Goal: Complete application form: Complete application form

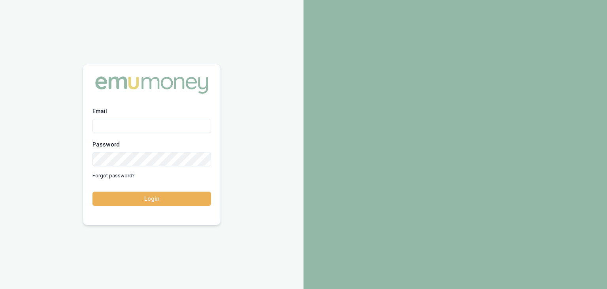
click at [119, 126] on input "Email" at bounding box center [151, 126] width 119 height 14
type input "baron.ketterman@emumoney.com.au"
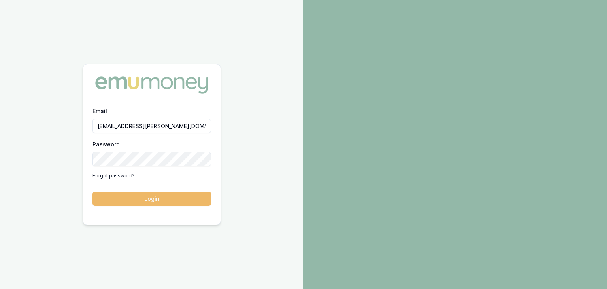
click at [140, 200] on button "Login" at bounding box center [151, 198] width 119 height 14
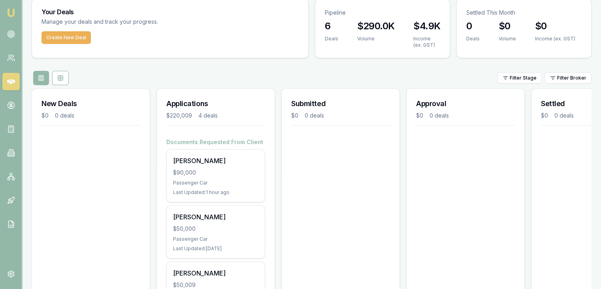
scroll to position [40, 0]
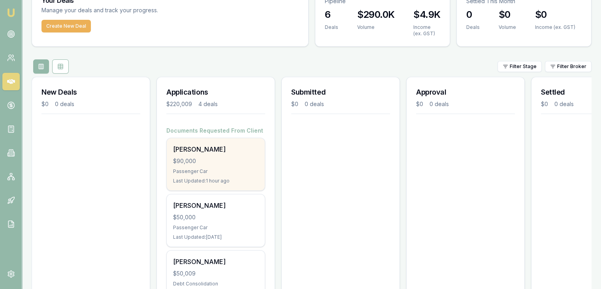
click at [198, 163] on div "$90,000" at bounding box center [215, 161] width 85 height 8
click at [201, 159] on div "$90,000" at bounding box center [215, 161] width 85 height 8
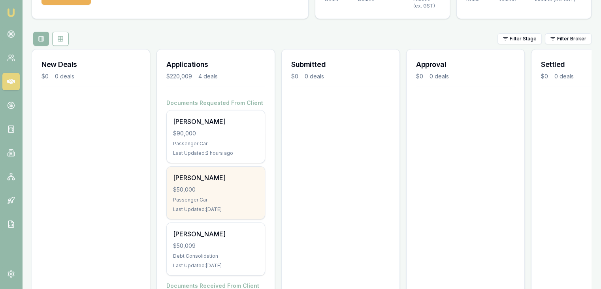
scroll to position [79, 0]
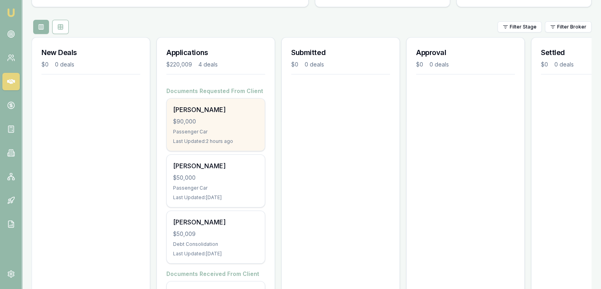
click at [196, 121] on div "$90,000" at bounding box center [215, 121] width 85 height 8
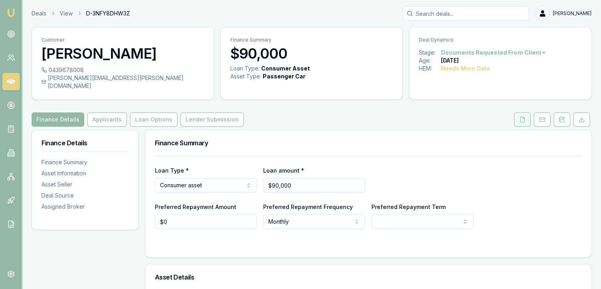
click at [521, 117] on icon at bounding box center [523, 119] width 4 height 5
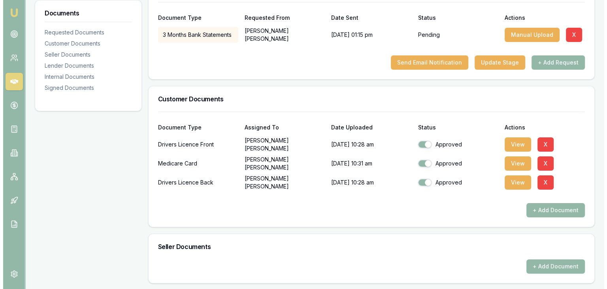
scroll to position [158, 0]
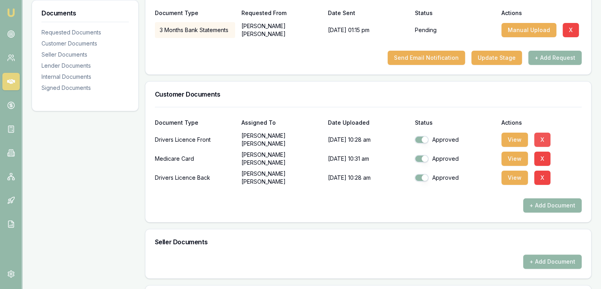
click at [544, 132] on button "X" at bounding box center [542, 139] width 16 height 14
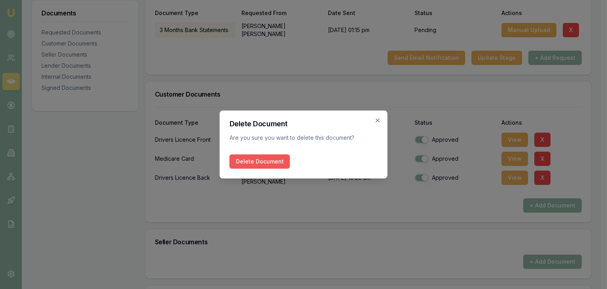
click at [267, 162] on button "Delete Document" at bounding box center [260, 161] width 60 height 14
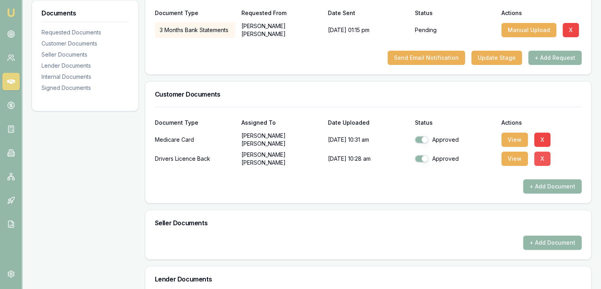
click at [544, 151] on button "X" at bounding box center [542, 158] width 16 height 14
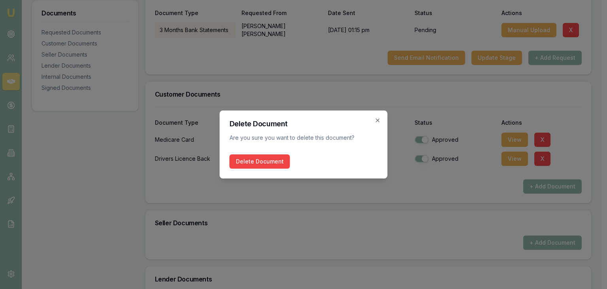
click at [248, 163] on button "Delete Document" at bounding box center [260, 161] width 60 height 14
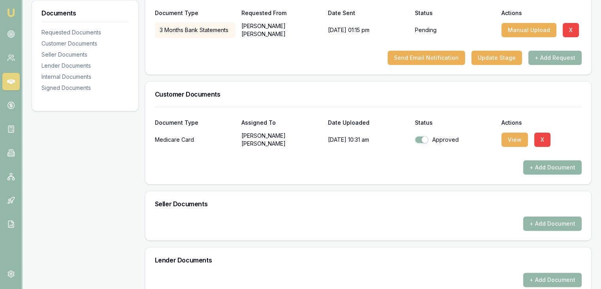
click at [544, 160] on button "+ Add Document" at bounding box center [552, 167] width 58 height 14
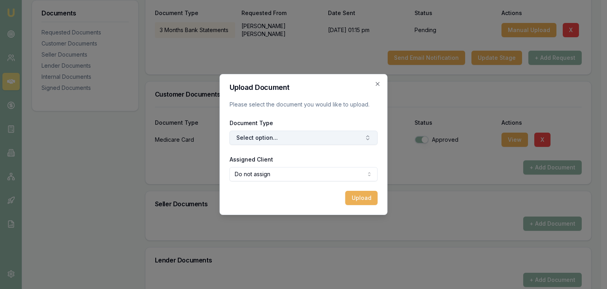
click at [306, 135] on button "Select option..." at bounding box center [304, 137] width 148 height 14
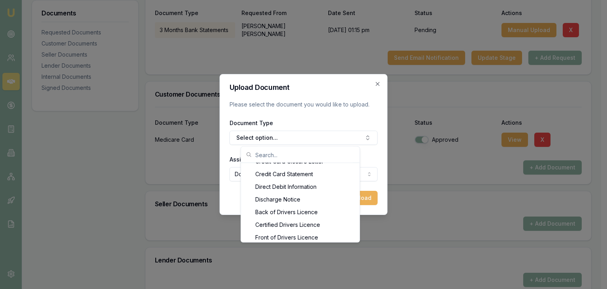
scroll to position [348, 0]
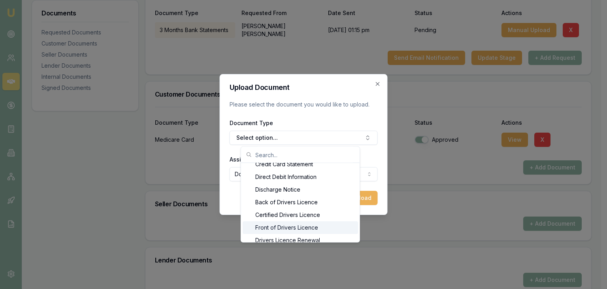
click at [290, 226] on div "Front of Drivers Licence" at bounding box center [300, 227] width 115 height 13
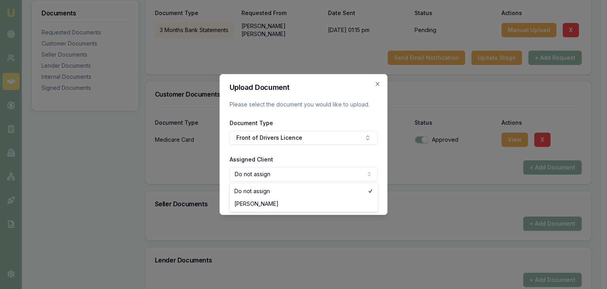
select select "U-TIITGAOGLW"
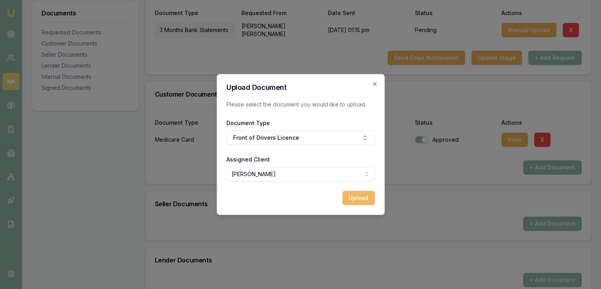
click at [355, 198] on button "Upload" at bounding box center [358, 198] width 32 height 14
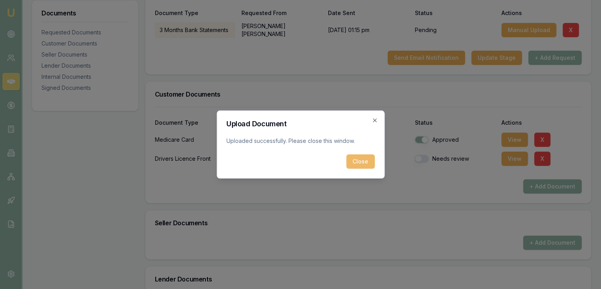
click at [358, 164] on button "Close" at bounding box center [360, 161] width 28 height 14
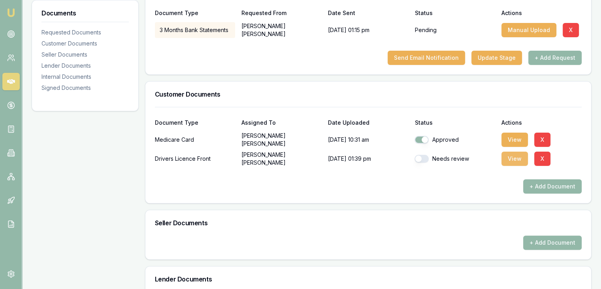
click at [512, 151] on button "View" at bounding box center [515, 158] width 26 height 14
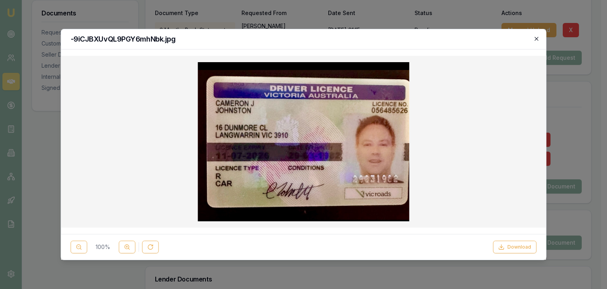
click at [536, 38] on icon "button" at bounding box center [537, 39] width 4 height 4
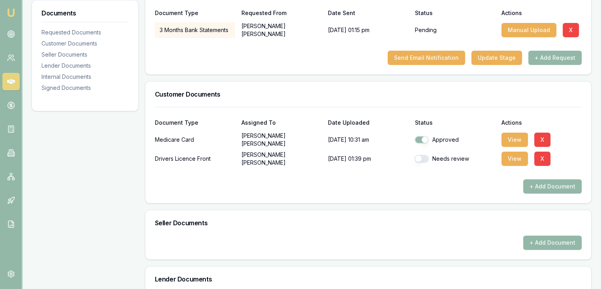
click at [426, 155] on button "button" at bounding box center [422, 159] width 14 height 8
checkbox input "true"
click at [547, 179] on button "+ Add Document" at bounding box center [552, 186] width 58 height 14
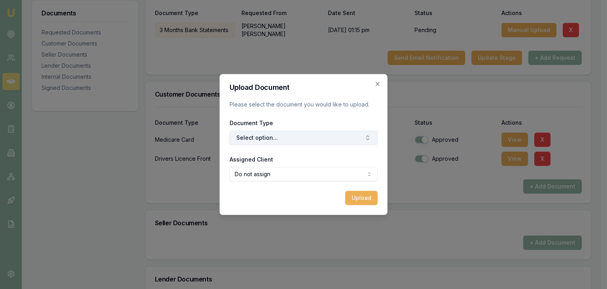
click at [278, 137] on button "Select option..." at bounding box center [304, 137] width 148 height 14
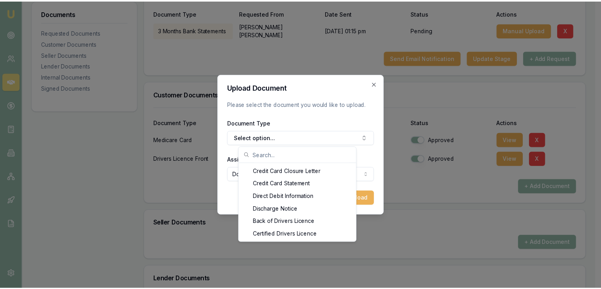
scroll to position [334, 0]
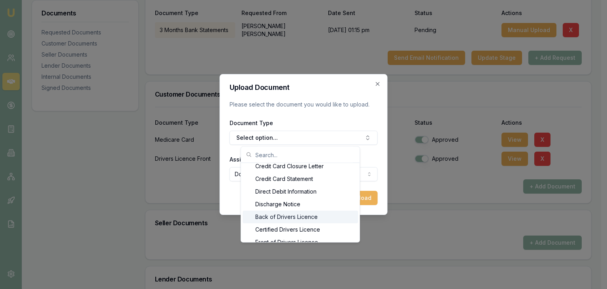
click at [283, 216] on div "Back of Drivers Licence" at bounding box center [300, 216] width 115 height 13
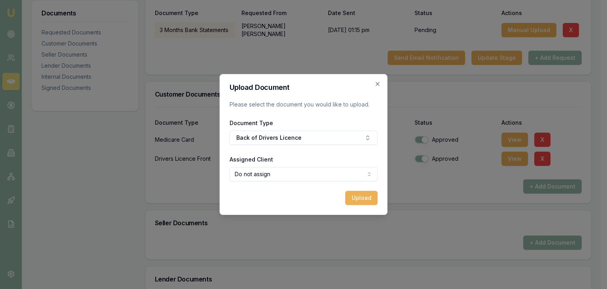
select select "U-TIITGAOGLW"
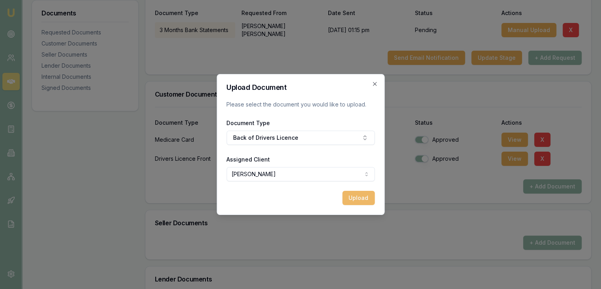
click at [355, 196] on button "Upload" at bounding box center [358, 198] width 32 height 14
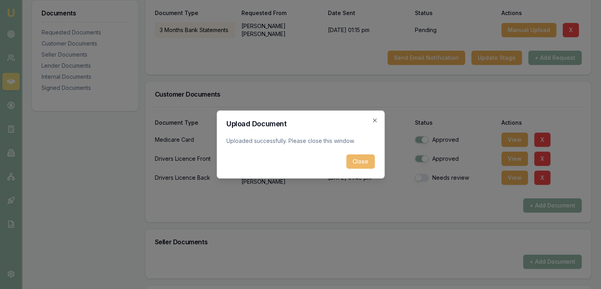
click at [364, 162] on button "Close" at bounding box center [360, 161] width 28 height 14
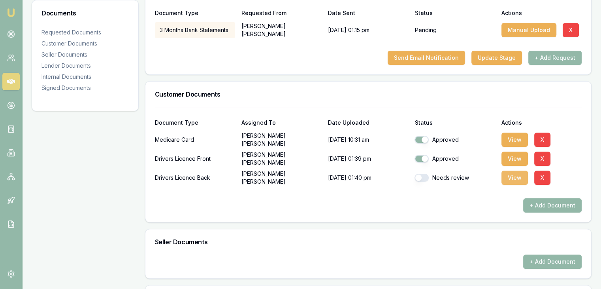
click at [515, 170] on button "View" at bounding box center [515, 177] width 26 height 14
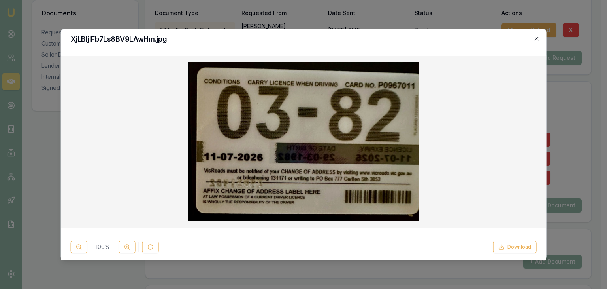
click at [538, 38] on icon "button" at bounding box center [536, 39] width 6 height 6
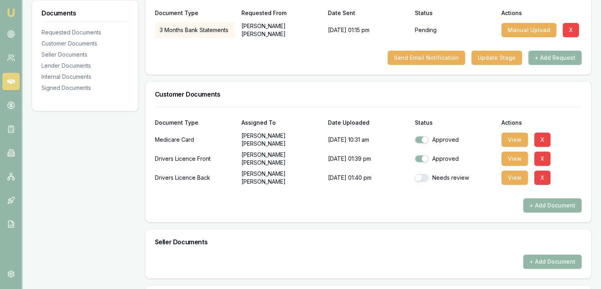
click at [425, 174] on button "button" at bounding box center [422, 178] width 14 height 8
checkbox input "true"
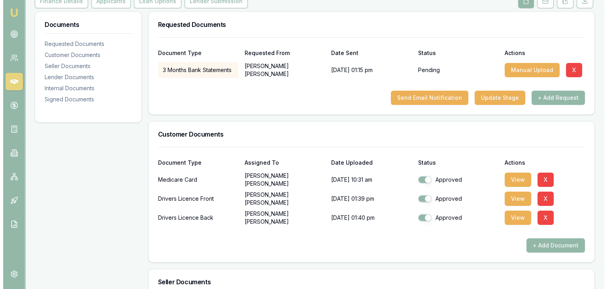
scroll to position [119, 0]
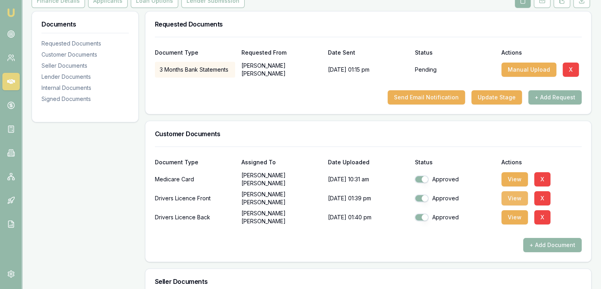
click at [515, 191] on button "View" at bounding box center [515, 198] width 26 height 14
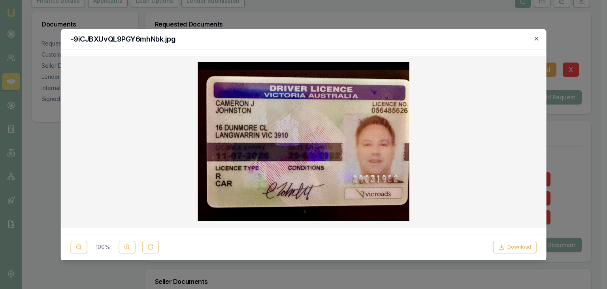
click at [538, 40] on icon "button" at bounding box center [536, 39] width 6 height 6
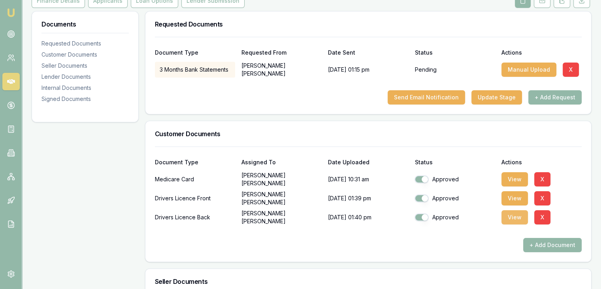
click at [517, 210] on button "View" at bounding box center [515, 217] width 26 height 14
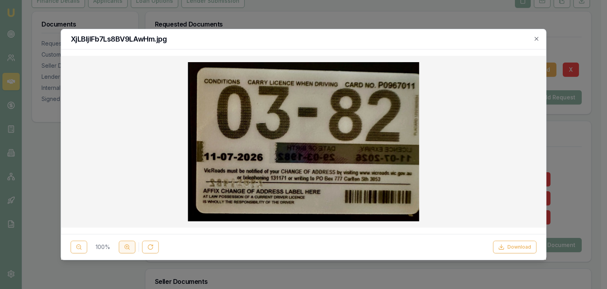
click at [126, 247] on icon at bounding box center [127, 246] width 6 height 6
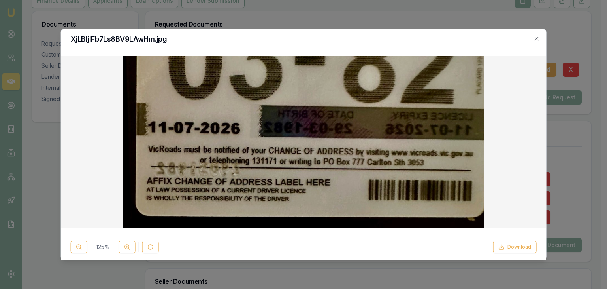
scroll to position [83, 0]
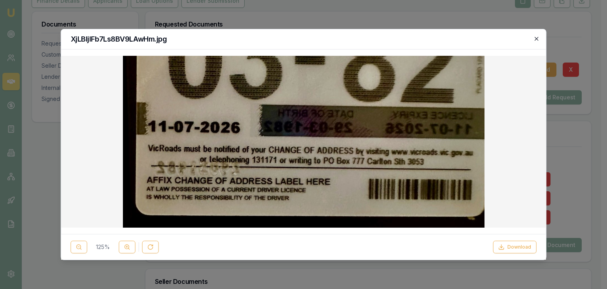
click at [536, 39] on icon "button" at bounding box center [536, 39] width 6 height 6
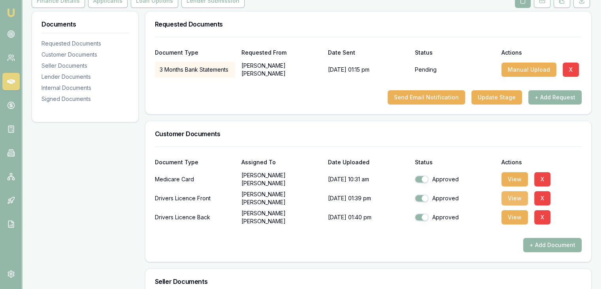
click at [511, 191] on button "View" at bounding box center [515, 198] width 26 height 14
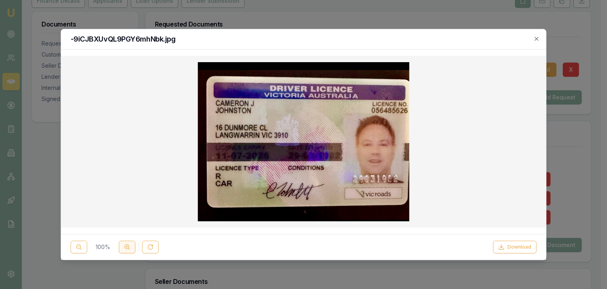
click at [125, 245] on icon at bounding box center [127, 246] width 6 height 6
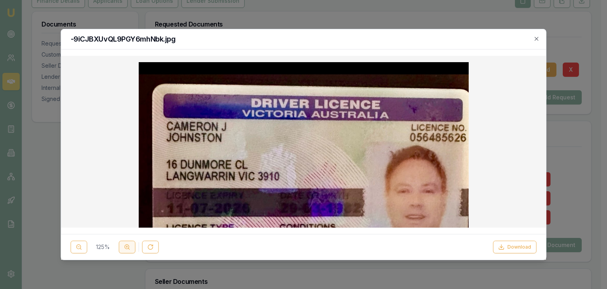
click at [125, 245] on icon at bounding box center [127, 246] width 6 height 6
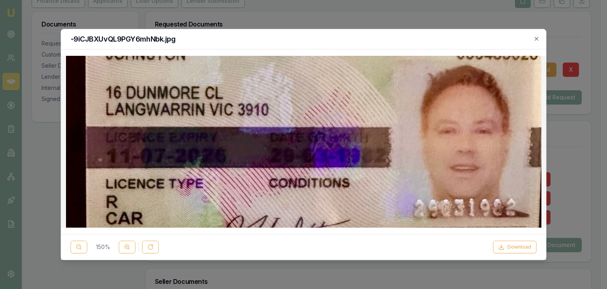
scroll to position [113, 0]
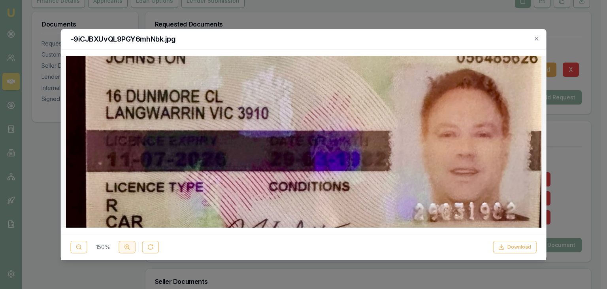
click at [126, 247] on icon at bounding box center [127, 246] width 6 height 6
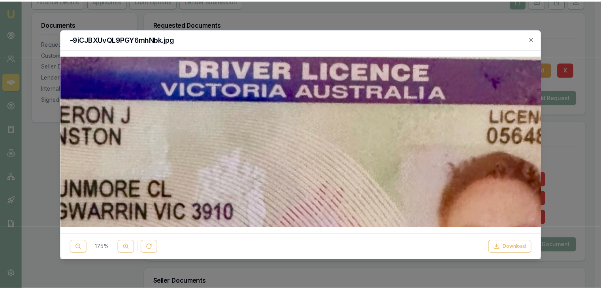
scroll to position [74, 0]
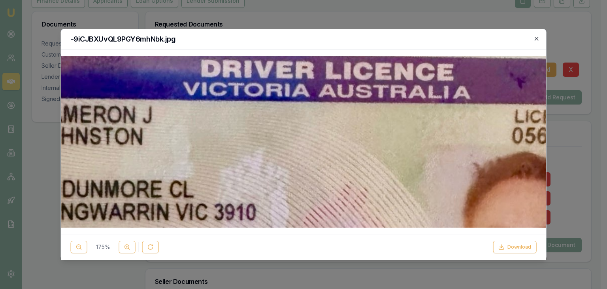
click at [537, 38] on icon "button" at bounding box center [536, 39] width 6 height 6
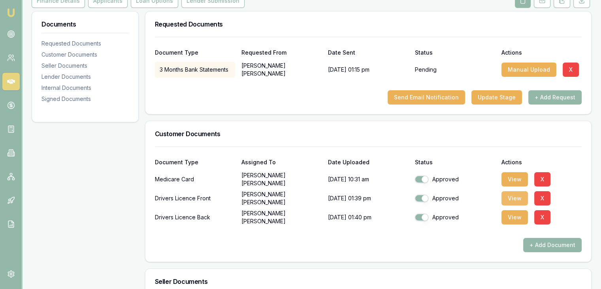
click at [514, 191] on button "View" at bounding box center [515, 198] width 26 height 14
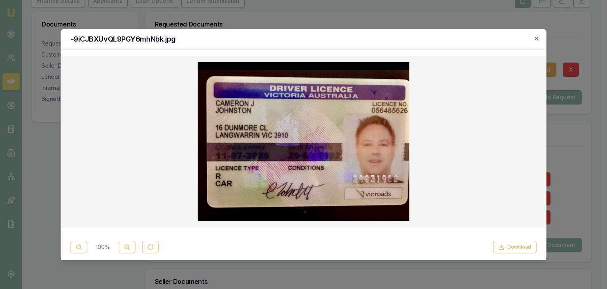
click at [536, 36] on icon "button" at bounding box center [536, 39] width 6 height 6
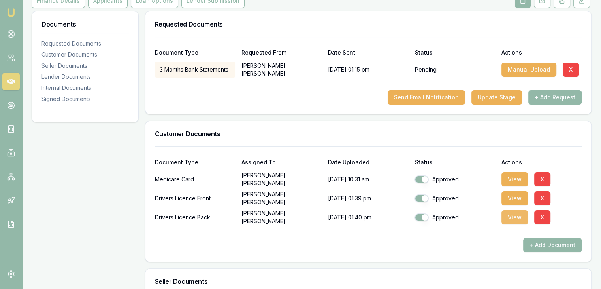
click at [516, 210] on button "View" at bounding box center [515, 217] width 26 height 14
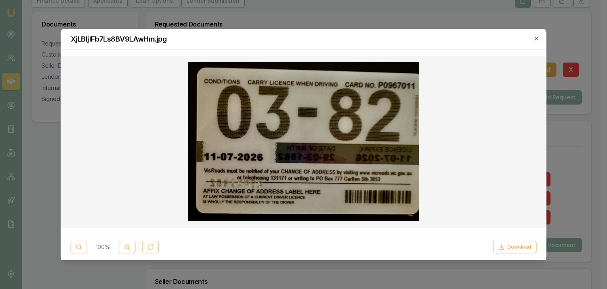
click at [538, 38] on icon "button" at bounding box center [536, 39] width 6 height 6
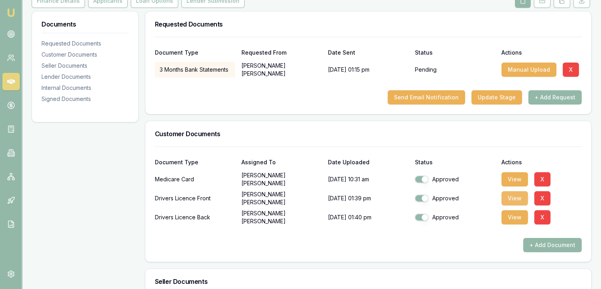
click at [519, 191] on button "View" at bounding box center [515, 198] width 26 height 14
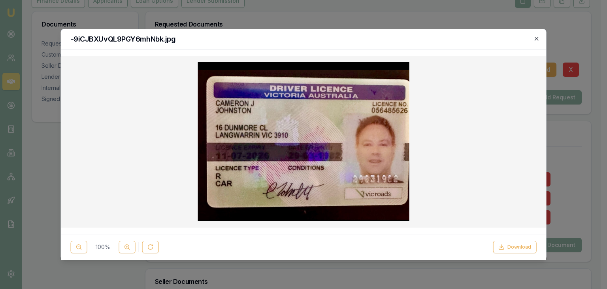
click at [537, 38] on icon "button" at bounding box center [537, 39] width 4 height 4
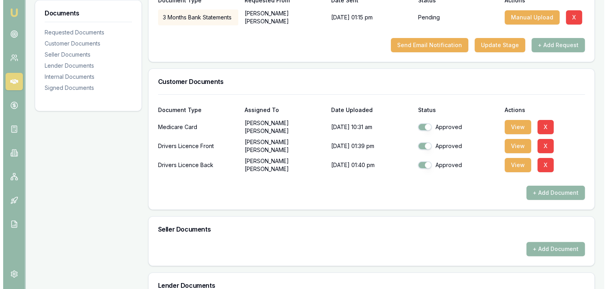
scroll to position [237, 0]
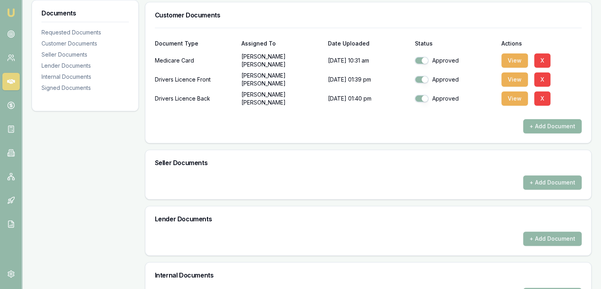
click at [553, 119] on button "+ Add Document" at bounding box center [552, 126] width 58 height 14
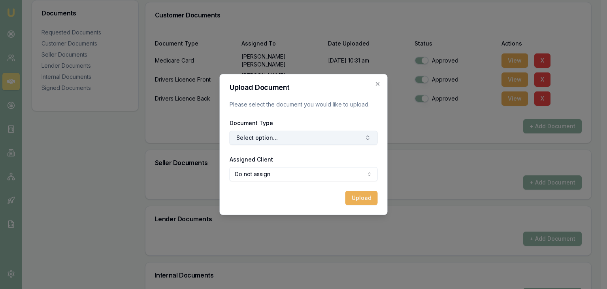
click at [285, 138] on button "Select option..." at bounding box center [304, 137] width 148 height 14
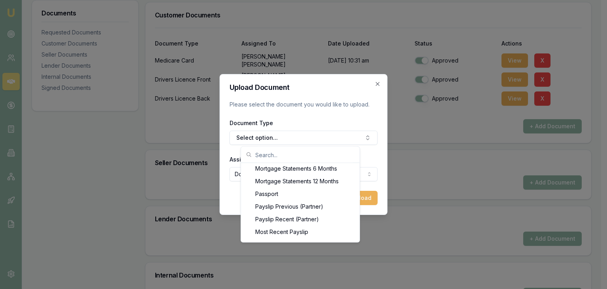
scroll to position [624, 0]
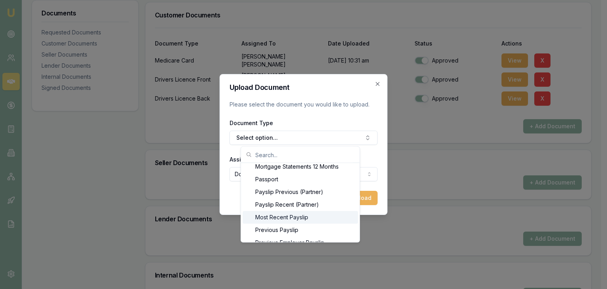
click at [298, 217] on div "Most Recent Payslip" at bounding box center [300, 217] width 115 height 13
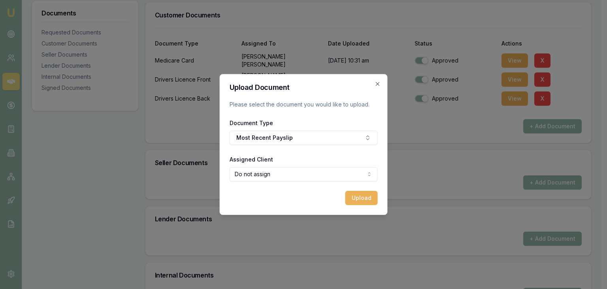
select select "U-TIITGAOGLW"
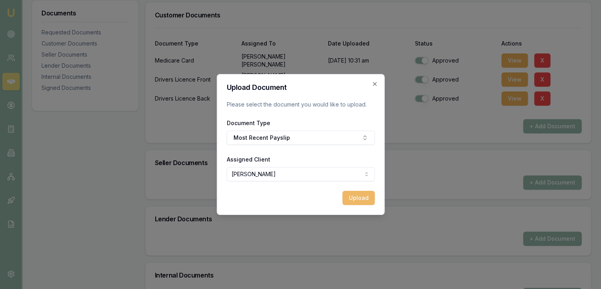
click at [358, 198] on button "Upload" at bounding box center [358, 198] width 32 height 14
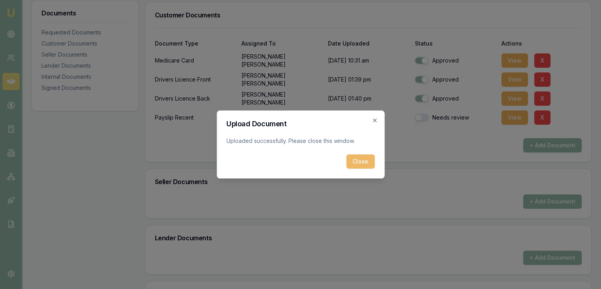
click at [363, 161] on button "Close" at bounding box center [360, 161] width 28 height 14
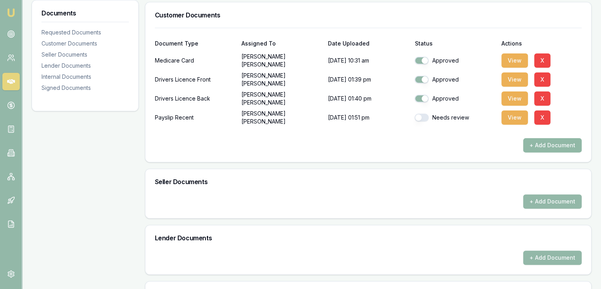
click at [547, 138] on button "+ Add Document" at bounding box center [552, 145] width 58 height 14
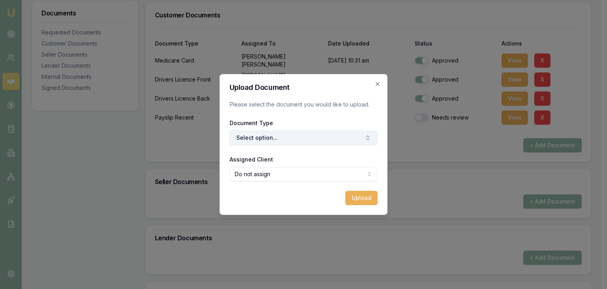
click at [311, 138] on button "Select option..." at bounding box center [304, 137] width 148 height 14
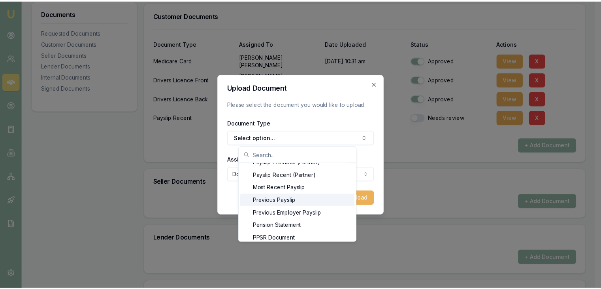
scroll to position [657, 0]
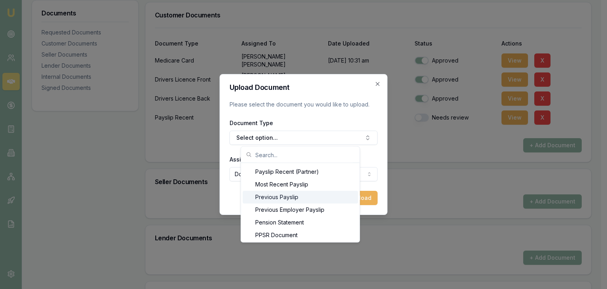
click at [300, 196] on div "Previous Payslip" at bounding box center [300, 197] width 115 height 13
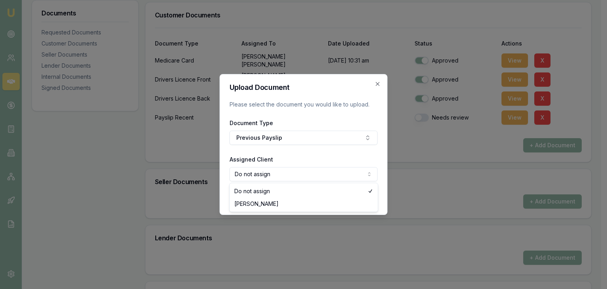
select select "U-TIITGAOGLW"
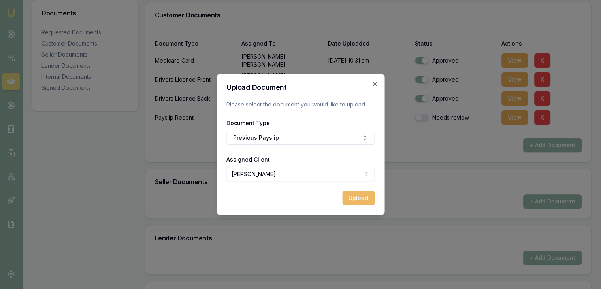
click at [357, 200] on button "Upload" at bounding box center [358, 198] width 32 height 14
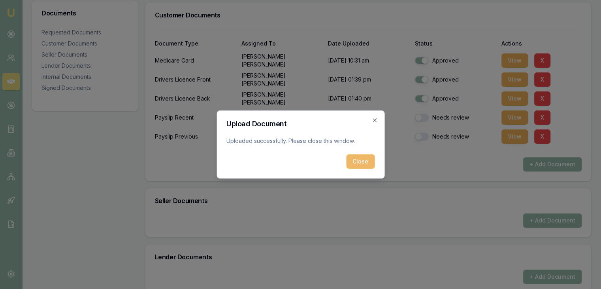
click at [357, 162] on button "Close" at bounding box center [360, 161] width 28 height 14
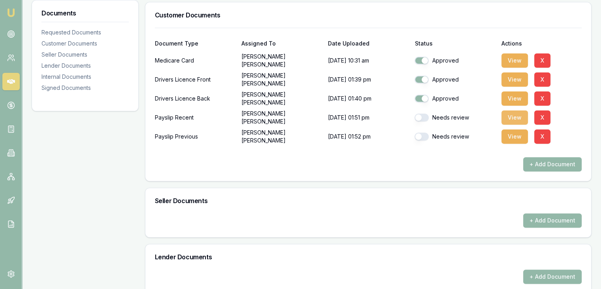
click at [512, 110] on button "View" at bounding box center [515, 117] width 26 height 14
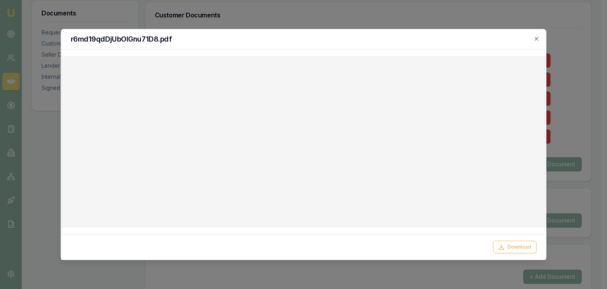
click at [540, 38] on div "r6md19qdDjUbOIGnu71D8.pdf" at bounding box center [303, 39] width 485 height 20
click at [538, 39] on icon "button" at bounding box center [536, 39] width 6 height 6
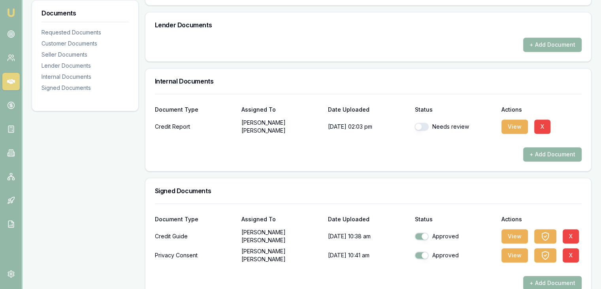
scroll to position [456, 0]
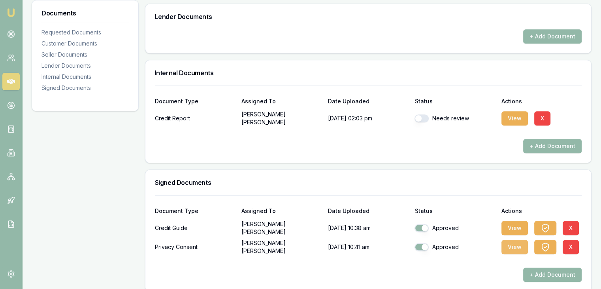
click at [513, 240] on button "View" at bounding box center [515, 247] width 26 height 14
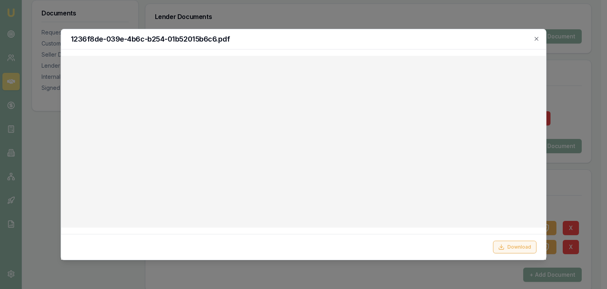
click at [508, 249] on button "Download" at bounding box center [514, 246] width 43 height 13
drag, startPoint x: 304, startPoint y: 16, endPoint x: 298, endPoint y: 15, distance: 6.4
click at [304, 15] on div at bounding box center [303, 144] width 607 height 289
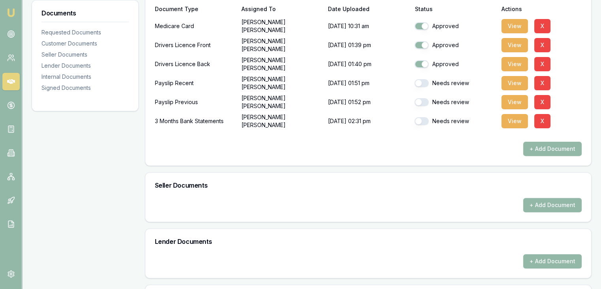
scroll to position [237, 0]
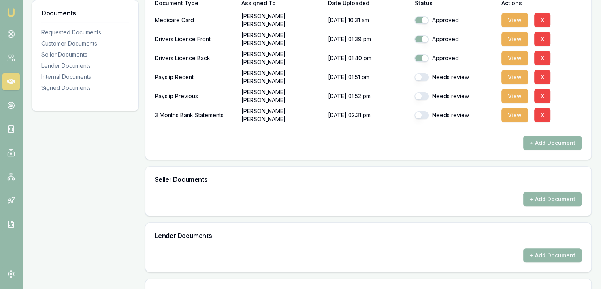
click at [426, 73] on button "button" at bounding box center [422, 77] width 14 height 8
checkbox input "true"
click at [426, 92] on button "button" at bounding box center [422, 96] width 14 height 8
checkbox input "false"
checkbox input "true"
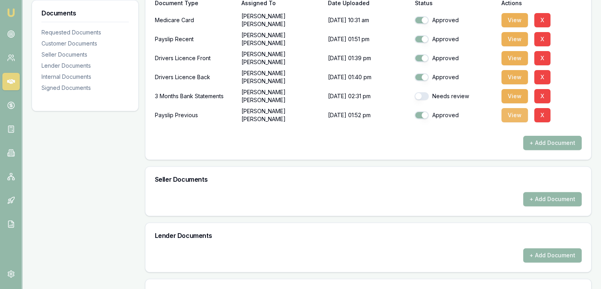
click at [513, 109] on button "View" at bounding box center [515, 115] width 26 height 14
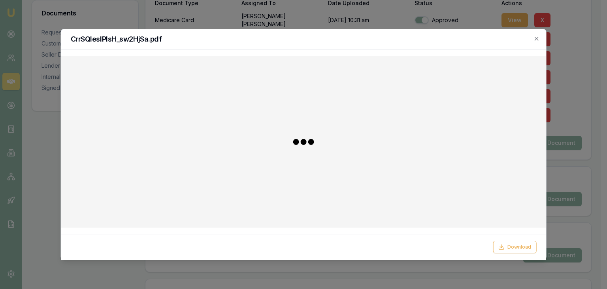
click at [540, 35] on div "CrrSQIesIPlsH_sw2HjSa.pdf" at bounding box center [303, 39] width 485 height 20
click at [536, 38] on icon "button" at bounding box center [537, 39] width 4 height 4
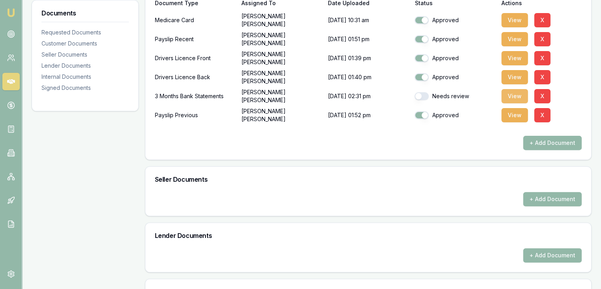
click at [513, 89] on button "View" at bounding box center [515, 96] width 26 height 14
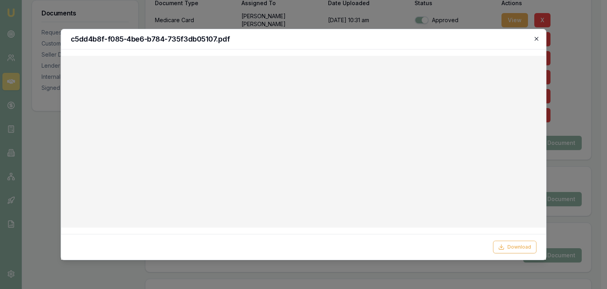
click at [536, 40] on icon "button" at bounding box center [536, 39] width 6 height 6
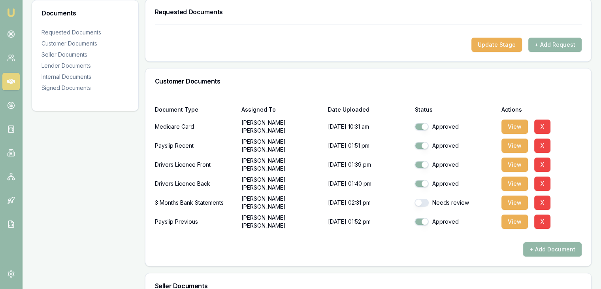
scroll to position [0, 0]
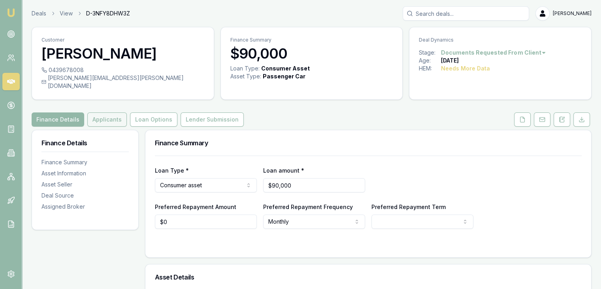
click at [109, 112] on button "Applicants" at bounding box center [107, 119] width 40 height 14
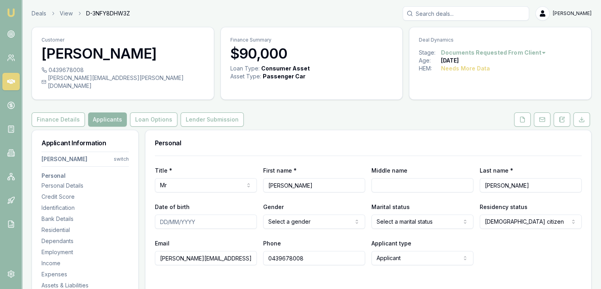
click at [382, 179] on input "Middle name" at bounding box center [423, 185] width 102 height 14
type input "J"
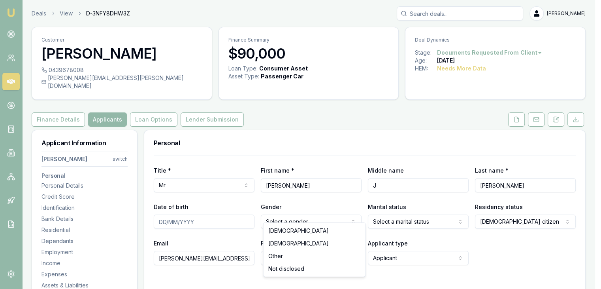
click at [277, 214] on html "Emu Broker Deals View D-3NFY8DHW3Z Baron Ketterman Toggle Menu Customer Cameron…" at bounding box center [300, 144] width 601 height 289
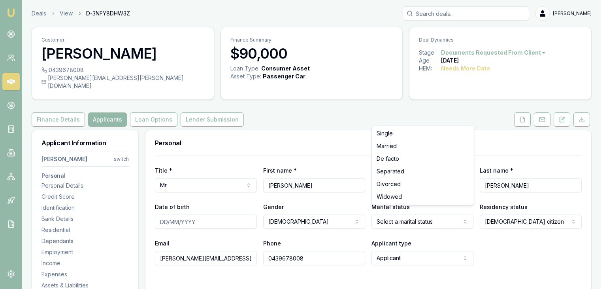
click at [392, 211] on html "Emu Broker Deals View D-3NFY8DHW3Z Baron Ketterman Toggle Menu Customer Cameron…" at bounding box center [303, 144] width 607 height 289
select select "MARRIED"
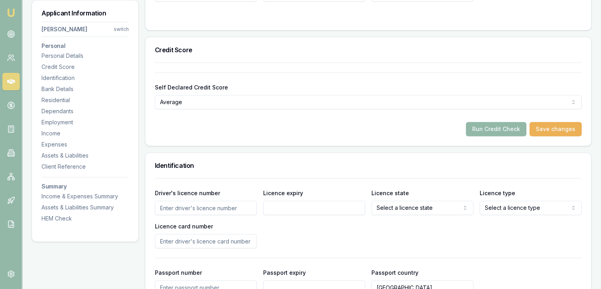
scroll to position [277, 0]
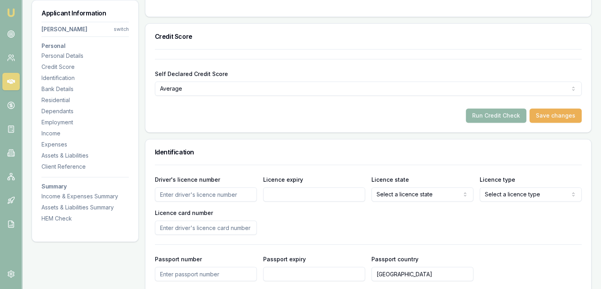
click at [163, 187] on input "Driver's licence number" at bounding box center [206, 194] width 102 height 14
type input "0564"
click at [160, 187] on input "Driver's licence number" at bounding box center [206, 194] width 102 height 14
type input "0564"
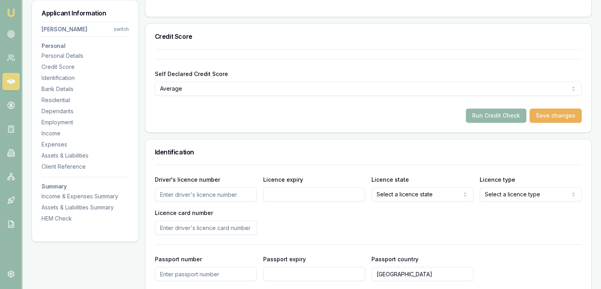
click at [172, 187] on input "Driver's licence number" at bounding box center [206, 194] width 102 height 14
type input "056485626"
click at [277, 187] on input "Licence expiry" at bounding box center [314, 194] width 102 height 14
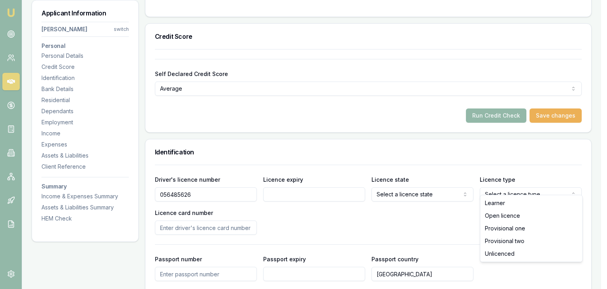
select select "OPEN_LICENCE"
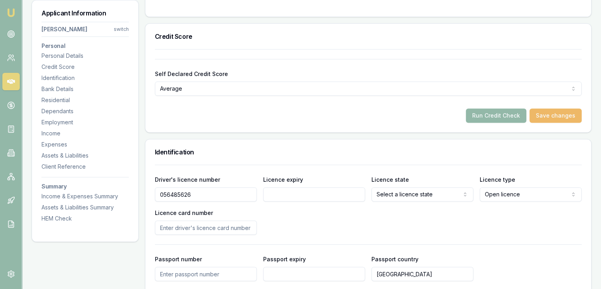
click at [553, 108] on button "Save changes" at bounding box center [556, 115] width 52 height 14
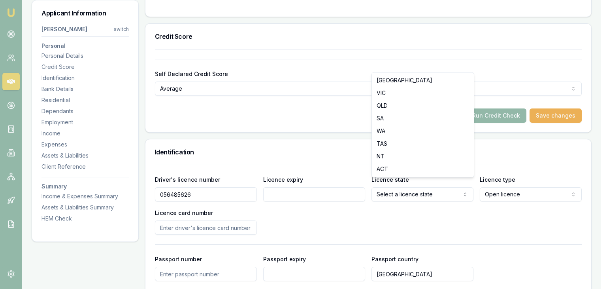
select select "VIC"
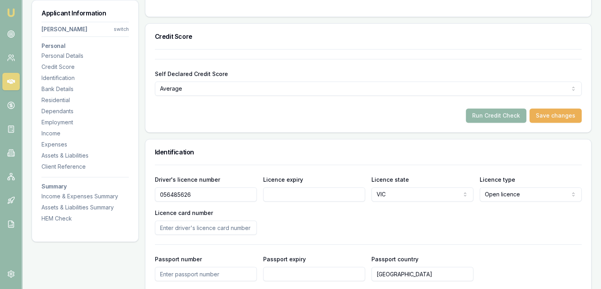
click at [179, 222] on input "Licence card number" at bounding box center [206, 227] width 102 height 14
select select
click at [277, 187] on input "Licence expiry" at bounding box center [314, 194] width 102 height 14
type input "P0967"
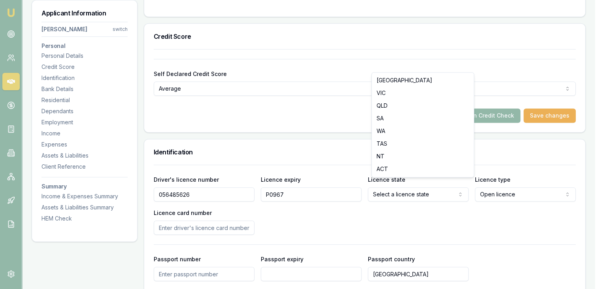
select select "VIC"
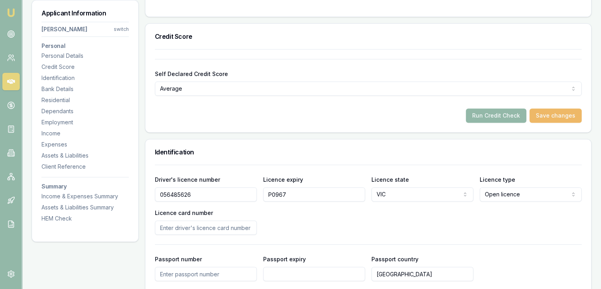
click at [550, 108] on button "Save changes" at bounding box center [556, 115] width 52 height 14
click at [292, 187] on input "P0967" at bounding box center [314, 194] width 102 height 14
click at [291, 187] on input "P0967" at bounding box center [314, 194] width 102 height 14
type input "P0967011"
drag, startPoint x: 295, startPoint y: 187, endPoint x: 212, endPoint y: 187, distance: 83.0
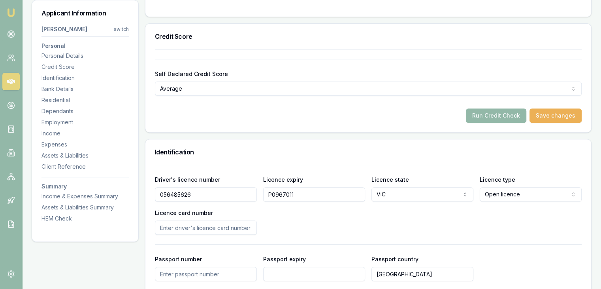
click at [212, 187] on div "Driver's licence number 056485626 Licence expiry P0967011 Licence state VIC NSW…" at bounding box center [368, 204] width 427 height 60
click at [161, 220] on input "Licence card number" at bounding box center [206, 227] width 102 height 14
paste input "P0967011"
type input "P0967011"
drag, startPoint x: 305, startPoint y: 184, endPoint x: 241, endPoint y: 182, distance: 64.5
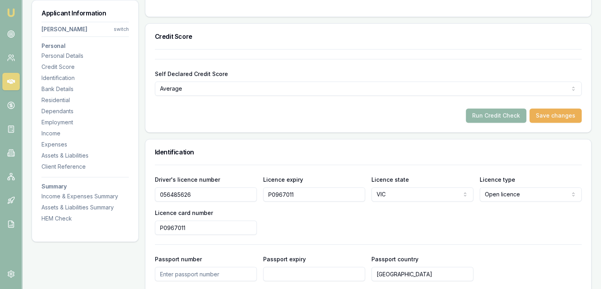
click at [241, 182] on div "Driver's licence number 056485626 Licence expiry P0967011 Licence state VIC NSW…" at bounding box center [368, 204] width 427 height 60
click at [545, 108] on button "Save changes" at bounding box center [556, 115] width 52 height 14
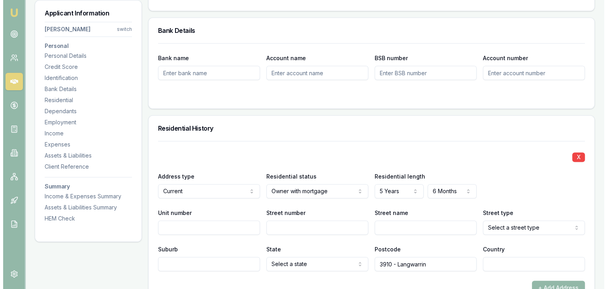
scroll to position [672, 0]
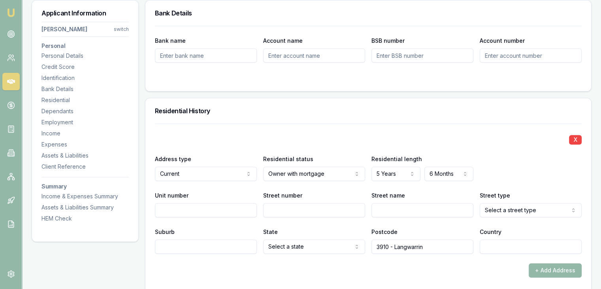
click at [292, 203] on input "Street number" at bounding box center [314, 210] width 102 height 14
type input "16"
type input "Dunmore"
select select "Close"
drag, startPoint x: 163, startPoint y: 238, endPoint x: 167, endPoint y: 238, distance: 4.3
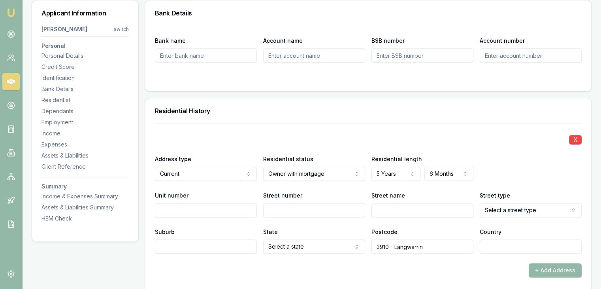
click at [163, 239] on input "Suburb" at bounding box center [206, 246] width 102 height 14
type input "Langwarin"
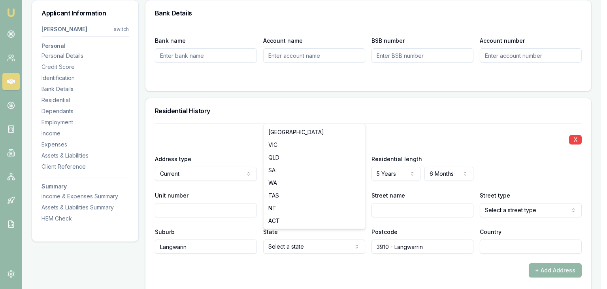
select select "VIC"
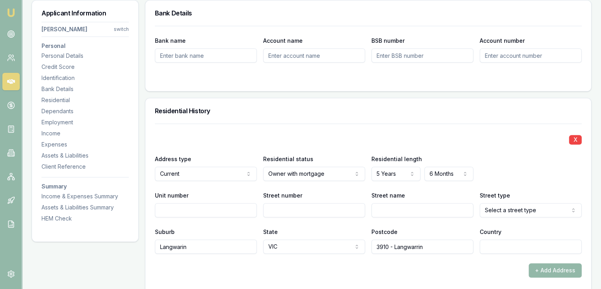
click at [304, 203] on input "Street number" at bounding box center [314, 210] width 102 height 14
type input "16"
type input "Dunmore"
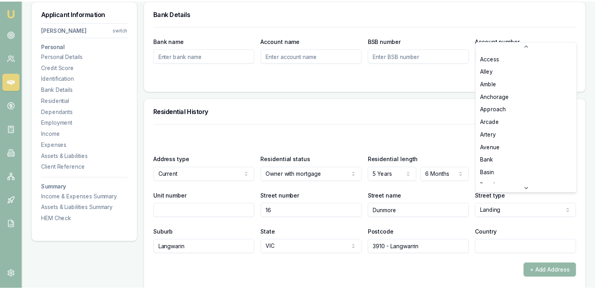
scroll to position [1070, 0]
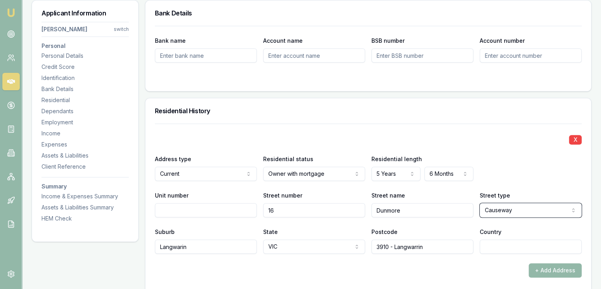
select select "Close"
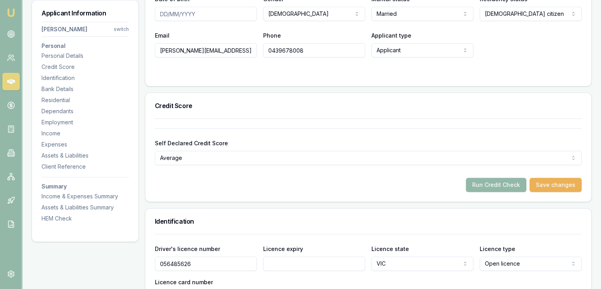
scroll to position [198, 0]
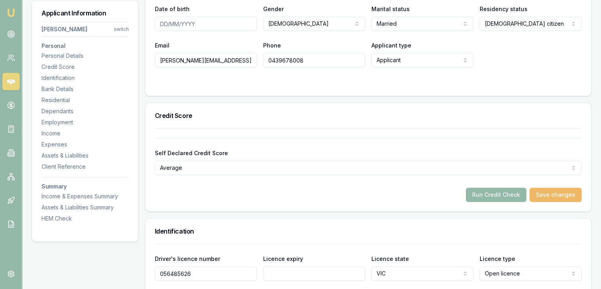
click at [560, 187] on button "Save changes" at bounding box center [556, 194] width 52 height 14
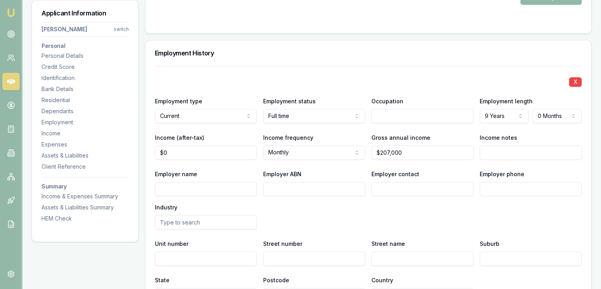
scroll to position [1028, 0]
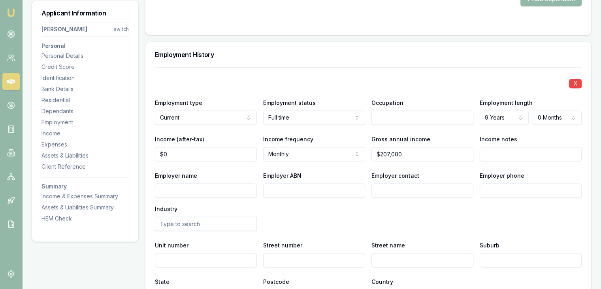
click at [177, 183] on input "Employer name" at bounding box center [206, 190] width 102 height 14
type input "Franston City Council"
click at [277, 184] on input "Employer ABN" at bounding box center [314, 190] width 102 height 14
paste input "49454768065"
click at [268, 183] on input "49454768065" at bounding box center [314, 190] width 102 height 14
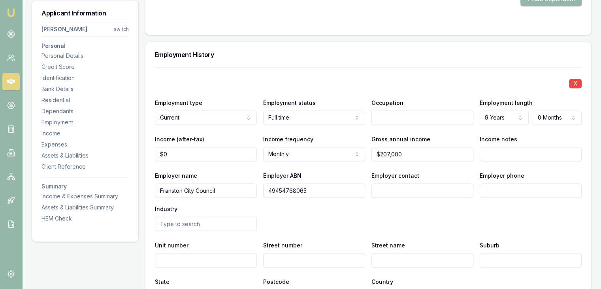
click at [270, 183] on input "49454768065" at bounding box center [314, 190] width 102 height 14
type input "49454768065"
type input "Human Resourses"
click at [179, 217] on input "text" at bounding box center [206, 223] width 102 height 14
type input "Public Servant"
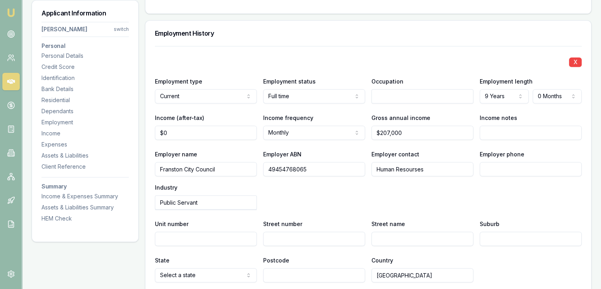
scroll to position [1067, 0]
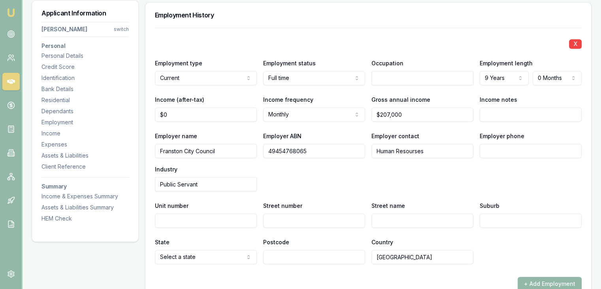
click at [171, 143] on input "Franston City Council" at bounding box center [206, 150] width 102 height 14
type input "Frankston City Council"
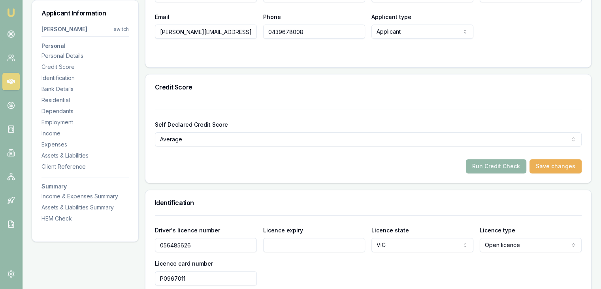
scroll to position [237, 0]
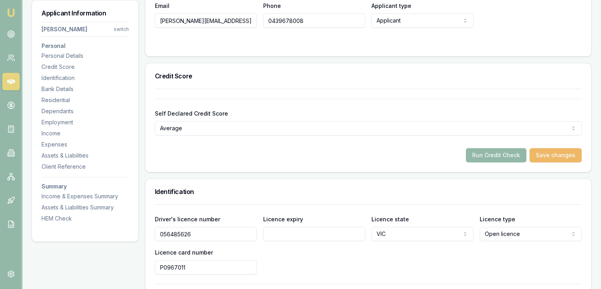
click at [555, 148] on button "Save changes" at bounding box center [556, 155] width 52 height 14
click at [494, 148] on button "Run Credit Check" at bounding box center [496, 155] width 60 height 14
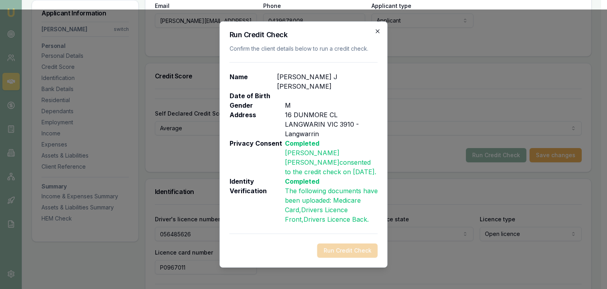
click at [378, 34] on icon "button" at bounding box center [378, 31] width 6 height 6
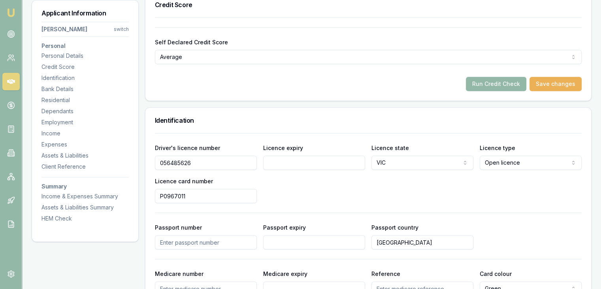
scroll to position [316, 0]
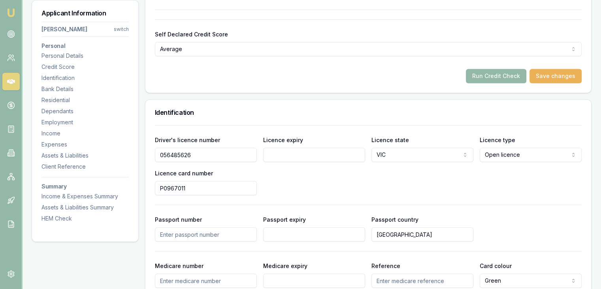
click at [287, 148] on input "Licence expiry" at bounding box center [314, 154] width 102 height 14
type input "11/07/2026"
click at [351, 175] on div "Driver's licence number 056485626 Licence expiry 11/07/2026 Licence state VIC N…" at bounding box center [368, 165] width 427 height 60
click at [557, 69] on button "Save changes" at bounding box center [556, 76] width 52 height 14
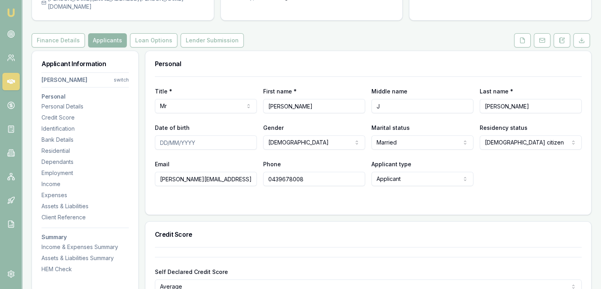
scroll to position [40, 0]
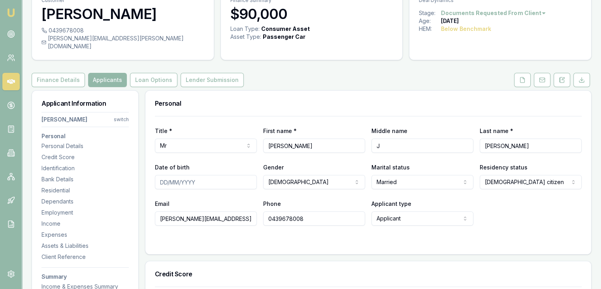
click at [160, 175] on input "Date of birth" at bounding box center [206, 182] width 102 height 14
type input "29/03/1982"
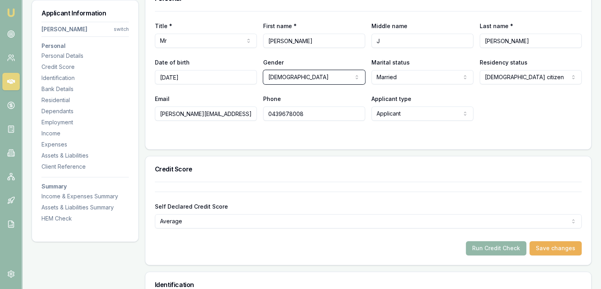
scroll to position [158, 0]
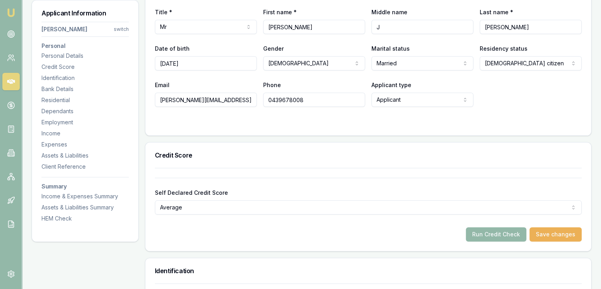
click at [555, 227] on button "Save changes" at bounding box center [556, 234] width 52 height 14
click at [492, 227] on button "Run Credit Check" at bounding box center [496, 234] width 60 height 14
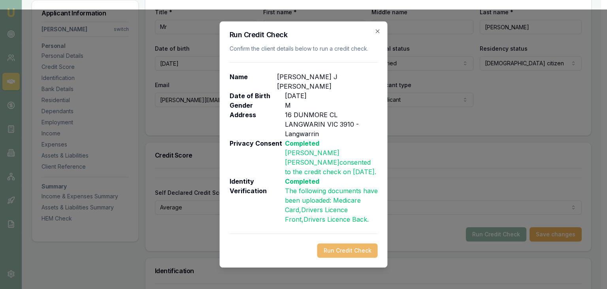
click at [332, 243] on button "Run Credit Check" at bounding box center [347, 250] width 60 height 14
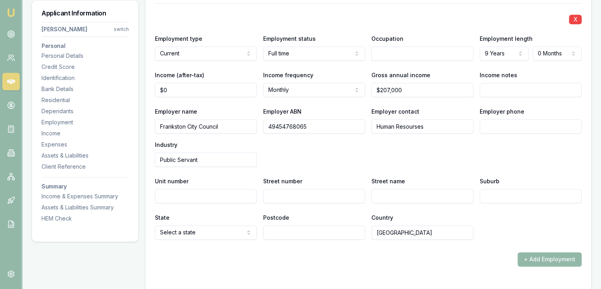
scroll to position [1107, 0]
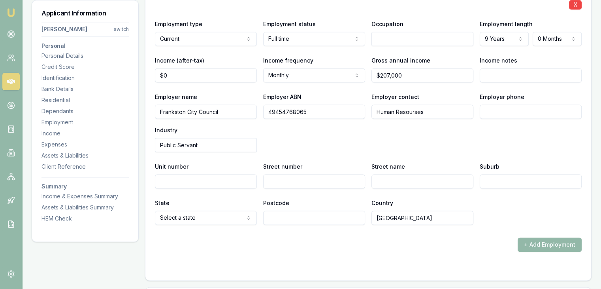
click at [490, 104] on input "Employer phone" at bounding box center [531, 111] width 102 height 14
paste input "1300 322 322"
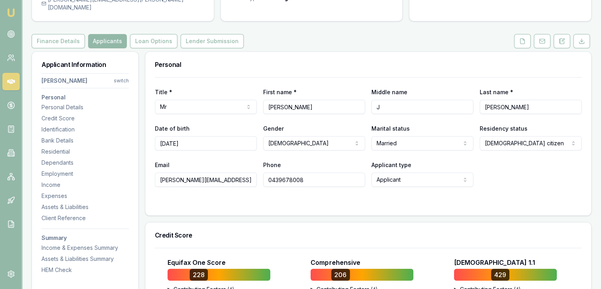
scroll to position [0, 0]
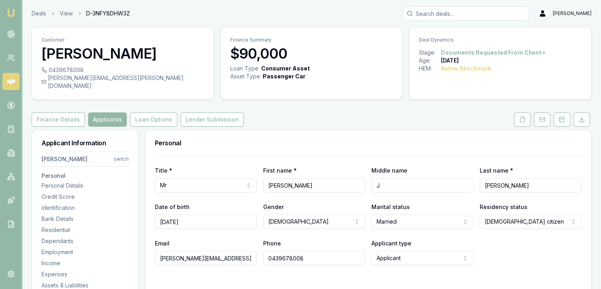
type input "1300 322 322"
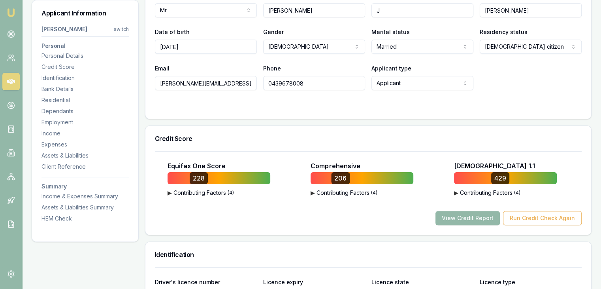
scroll to position [198, 0]
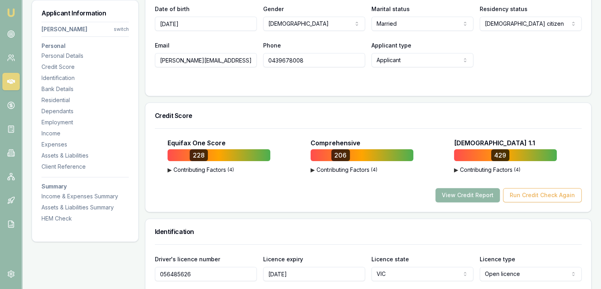
click at [465, 188] on button "View Credit Report" at bounding box center [468, 195] width 64 height 14
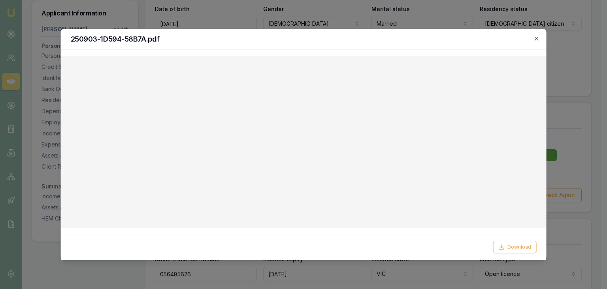
click at [535, 38] on icon "button" at bounding box center [536, 39] width 6 height 6
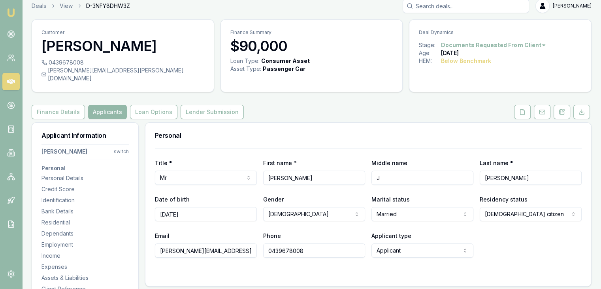
scroll to position [0, 0]
